Goal: Entertainment & Leisure: Consume media (video, audio)

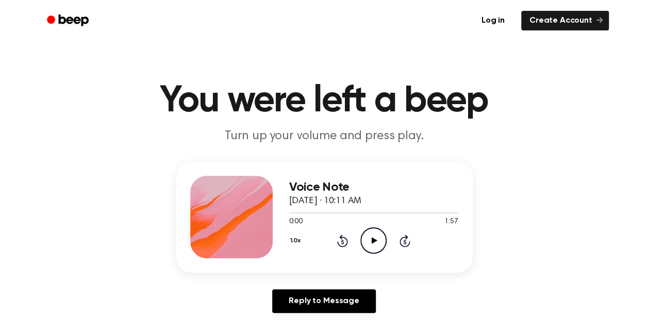
click at [375, 242] on icon "Play Audio" at bounding box center [373, 240] width 26 height 26
click at [370, 238] on icon "Play Audio" at bounding box center [373, 240] width 26 height 26
click at [368, 236] on icon "Play Audio" at bounding box center [373, 240] width 26 height 26
